Goal: Transaction & Acquisition: Purchase product/service

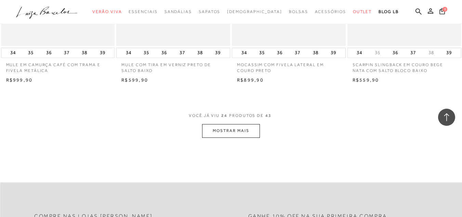
scroll to position [1267, 0]
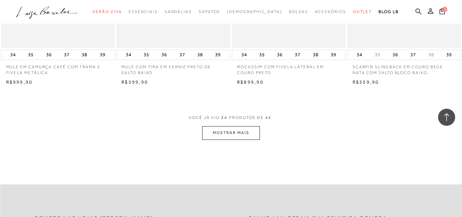
click at [250, 130] on button "MOSTRAR MAIS" at bounding box center [231, 132] width 58 height 13
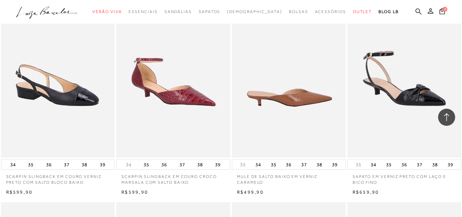
scroll to position [1404, 0]
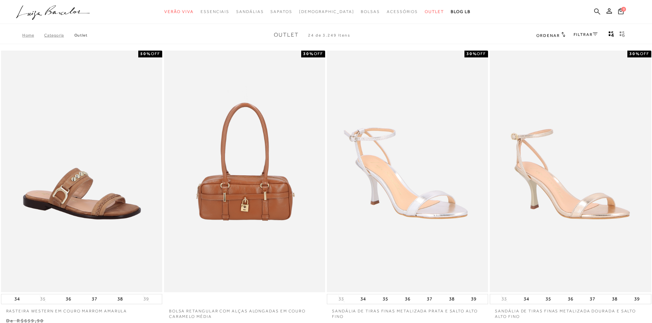
click at [597, 9] on icon at bounding box center [597, 11] width 6 height 6
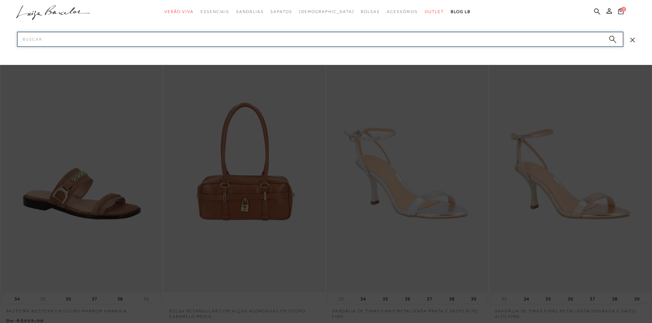
click at [317, 42] on input "Pesquisar" at bounding box center [320, 39] width 606 height 15
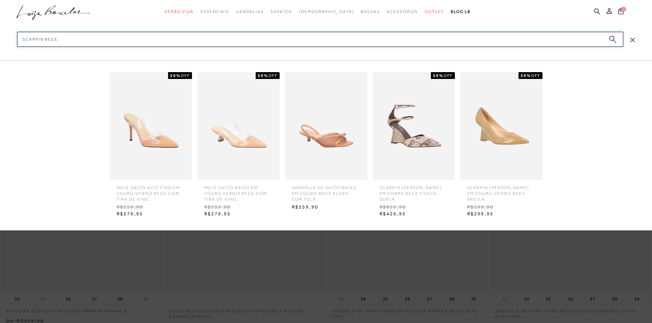
click at [609, 38] on form "Pesquisar scarpin bege Mostrar todos os resultados >> Fechar 50% OFF MULE SALTO…" at bounding box center [320, 39] width 606 height 15
type input "scarpin bege"
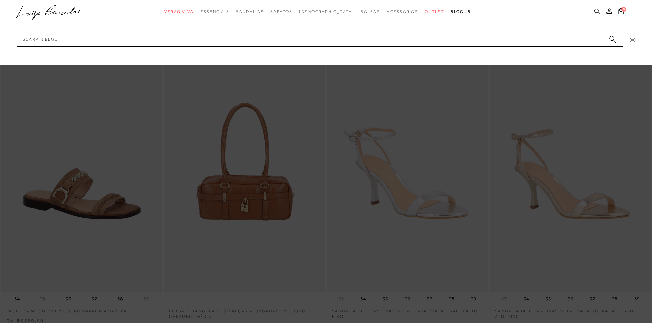
click at [613, 38] on circle "submit" at bounding box center [611, 38] width 5 height 5
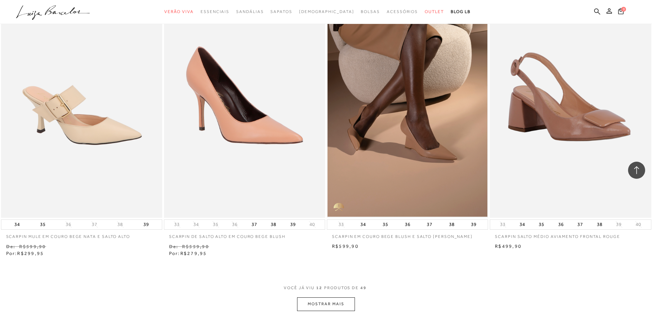
scroll to position [650, 0]
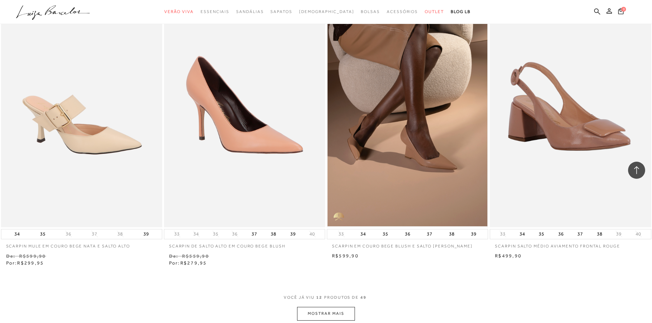
click at [338, 311] on button "MOSTRAR MAIS" at bounding box center [326, 313] width 58 height 13
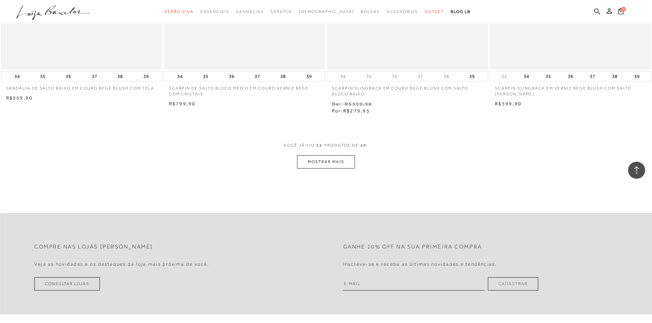
scroll to position [1677, 0]
click at [335, 161] on button "MOSTRAR MAIS" at bounding box center [326, 161] width 58 height 13
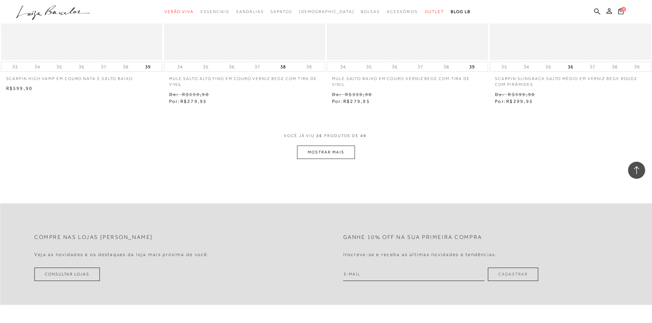
click at [347, 157] on button "MOSTRAR MAIS" at bounding box center [326, 152] width 58 height 13
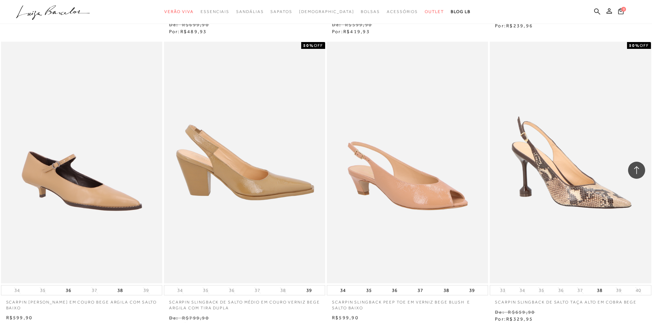
scroll to position [2054, 0]
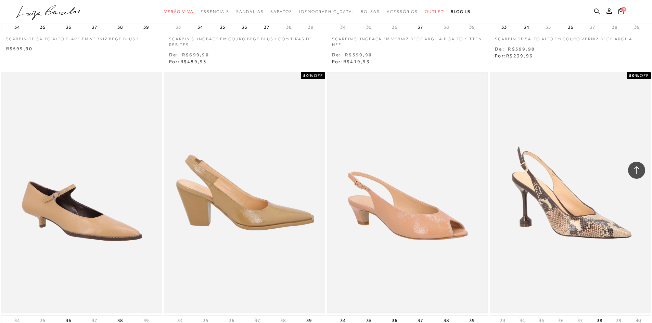
click at [439, 181] on img at bounding box center [408, 193] width 160 height 240
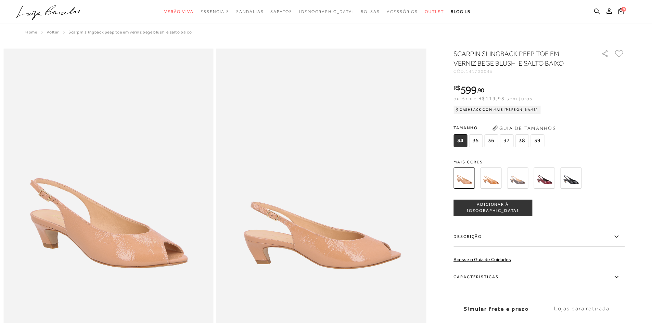
click at [622, 12] on icon at bounding box center [620, 11] width 5 height 7
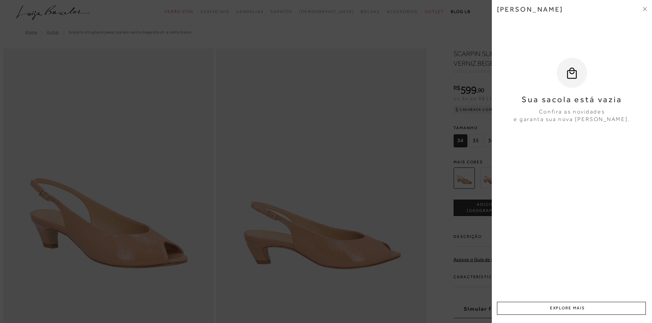
click at [644, 11] on span at bounding box center [645, 9] width 4 height 7
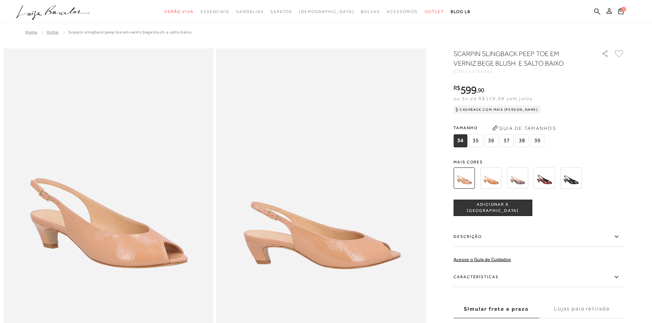
click at [607, 11] on icon at bounding box center [609, 10] width 5 height 5
